Goal: Check status: Check status

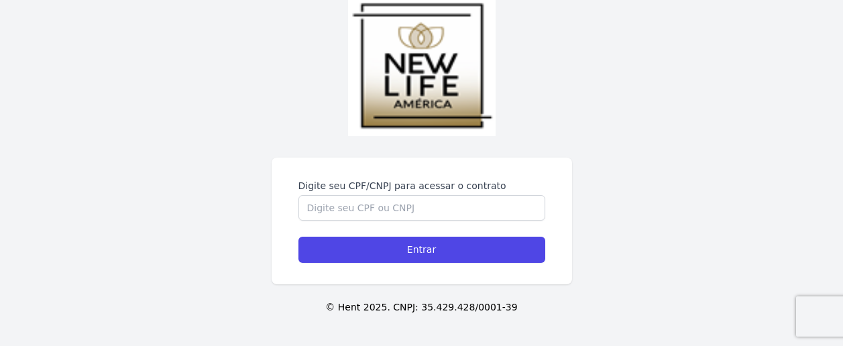
scroll to position [34, 0]
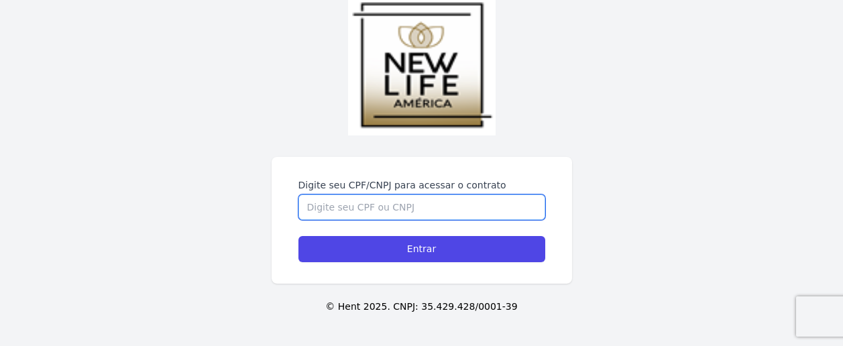
click at [361, 207] on input "Digite seu CPF/CNPJ para acessar o contrato" at bounding box center [421, 206] width 247 height 25
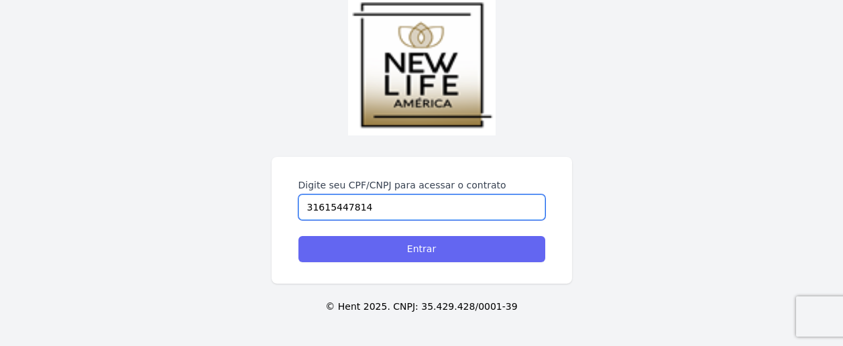
type input "31615447814"
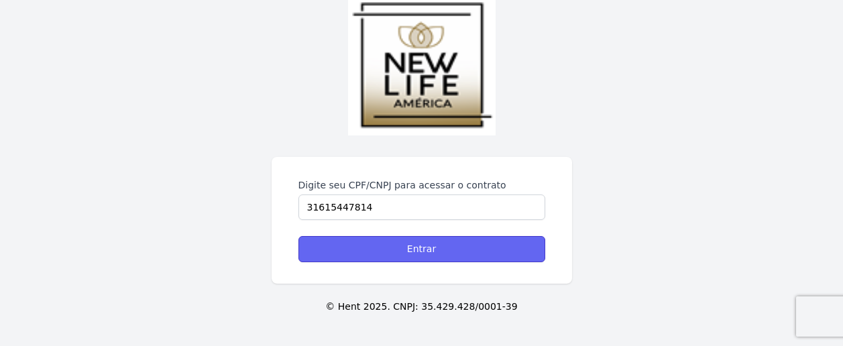
click at [443, 245] on input "Entrar" at bounding box center [421, 249] width 247 height 26
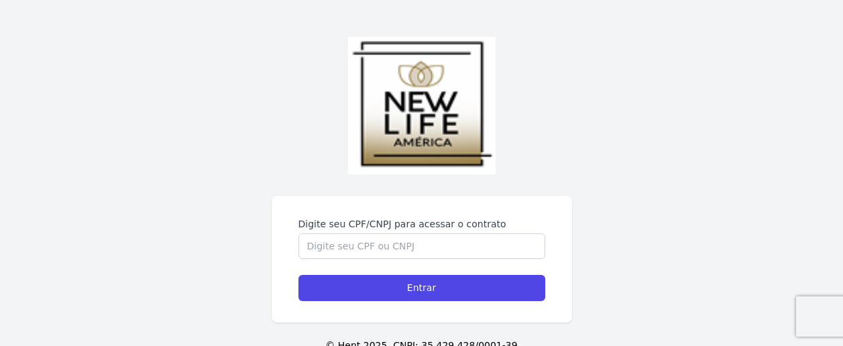
scroll to position [80, 0]
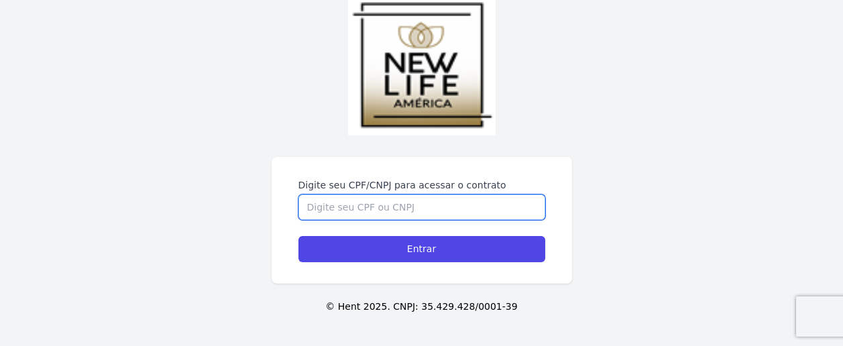
click at [408, 210] on input "Digite seu CPF/CNPJ para acessar o contrato" at bounding box center [421, 206] width 247 height 25
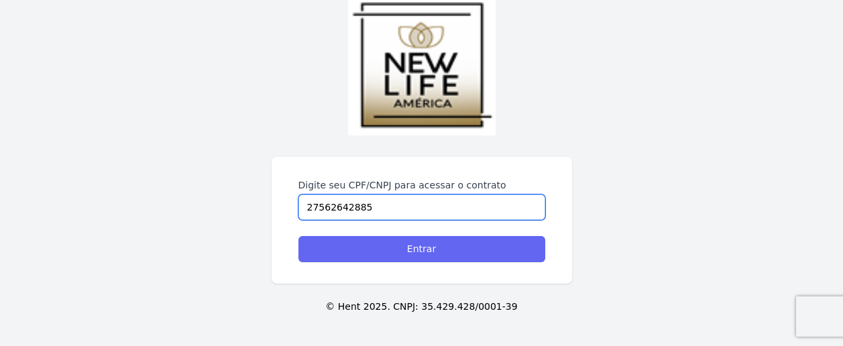
type input "27562642885"
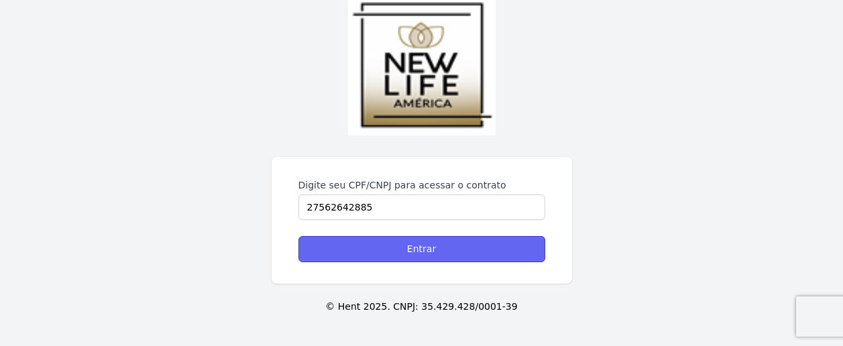
click at [414, 247] on input "Entrar" at bounding box center [421, 249] width 247 height 26
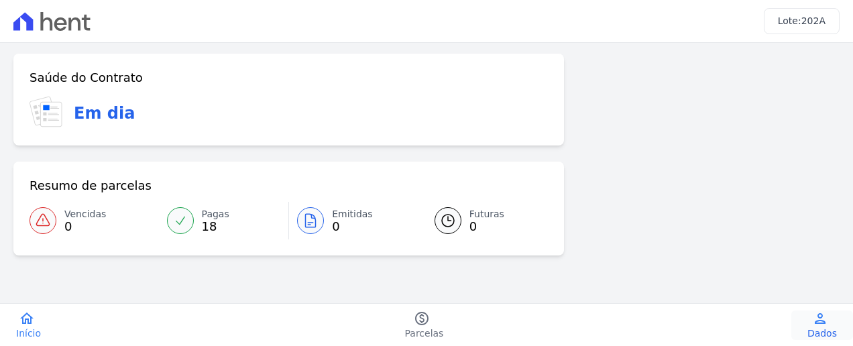
click at [818, 330] on span "Dados" at bounding box center [821, 332] width 29 height 13
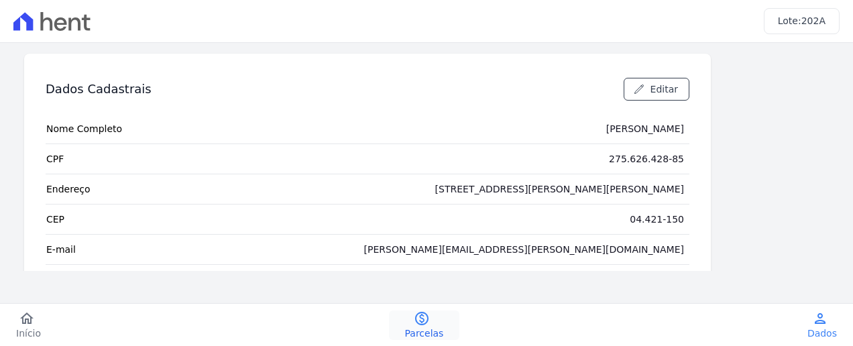
click at [423, 319] on icon "paid" at bounding box center [422, 318] width 16 height 16
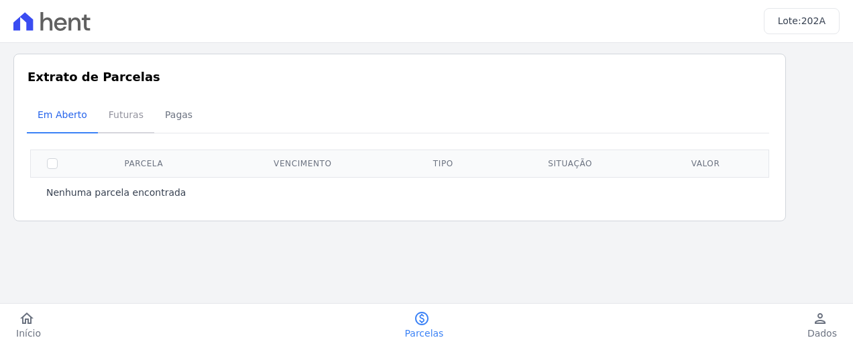
click at [121, 111] on span "Futuras" at bounding box center [126, 114] width 51 height 27
click at [166, 117] on span "Pagas" at bounding box center [179, 114] width 44 height 27
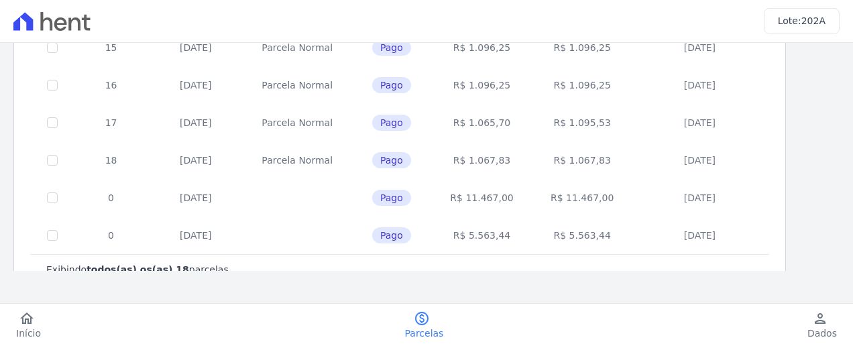
scroll to position [638, 0]
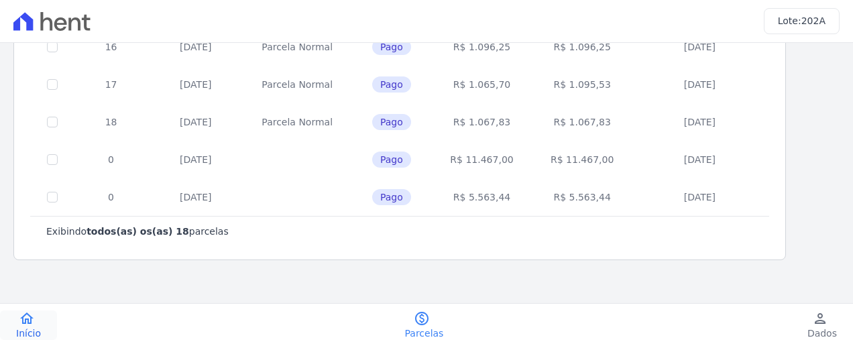
click at [36, 324] on link "home Início" at bounding box center [28, 324] width 57 height 29
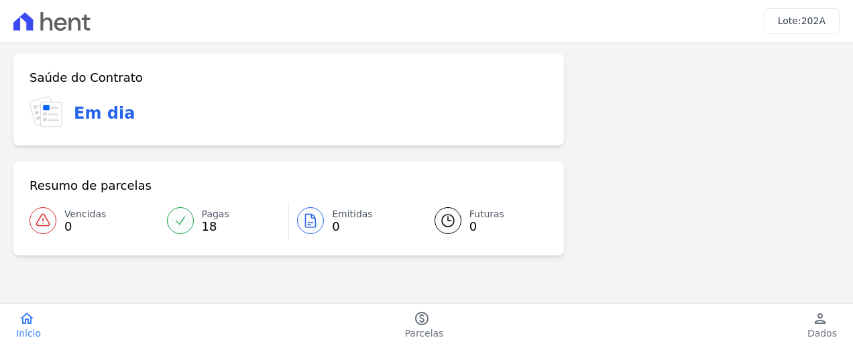
click at [60, 25] on icon at bounding box center [51, 21] width 77 height 19
